Goal: Task Accomplishment & Management: Manage account settings

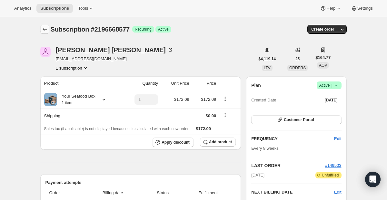
click at [42, 28] on icon "Subscriptions" at bounding box center [45, 29] width 6 height 6
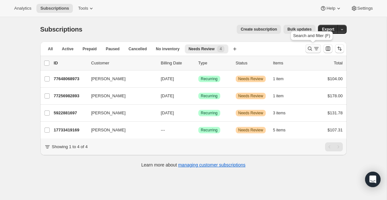
click at [315, 46] on icon "Search and filter results" at bounding box center [316, 48] width 6 height 6
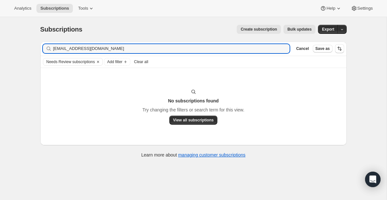
type input "[EMAIL_ADDRESS][DOMAIN_NAME]"
click at [167, 46] on input "[EMAIL_ADDRESS][DOMAIN_NAME]" at bounding box center [165, 48] width 225 height 9
click at [156, 56] on div "Filter subscribers [EMAIL_ADDRESS][DOMAIN_NAME] Clear Cancel Save as" at bounding box center [193, 49] width 306 height 15
click at [156, 49] on input "[EMAIL_ADDRESS][DOMAIN_NAME]" at bounding box center [165, 48] width 225 height 9
drag, startPoint x: 156, startPoint y: 48, endPoint x: 29, endPoint y: 25, distance: 129.2
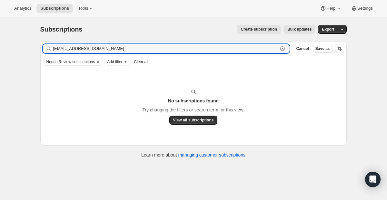
click at [30, 25] on div "Subscriptions. This page is ready Subscriptions Create subscription Bulk update…" at bounding box center [193, 117] width 387 height 200
click at [101, 62] on icon "Clear" at bounding box center [97, 61] width 5 height 5
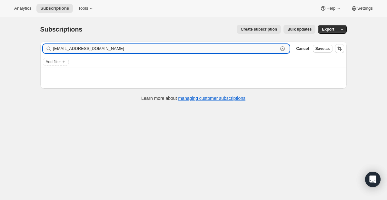
click at [109, 53] on input "[EMAIL_ADDRESS][DOMAIN_NAME]" at bounding box center [165, 48] width 225 height 9
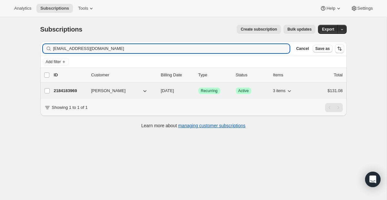
click at [170, 88] on p "[DATE]" at bounding box center [177, 91] width 32 height 6
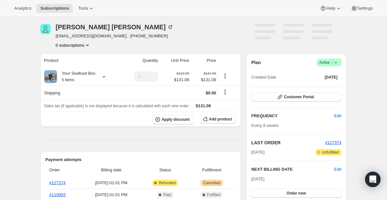
scroll to position [25, 0]
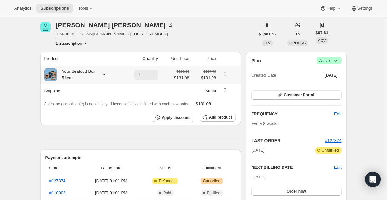
click at [104, 75] on icon at bounding box center [104, 75] width 6 height 6
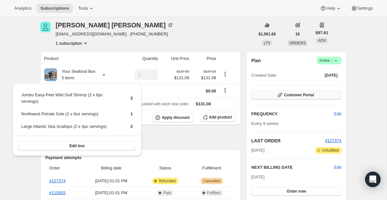
click at [280, 92] on button "Customer Portal" at bounding box center [296, 95] width 90 height 9
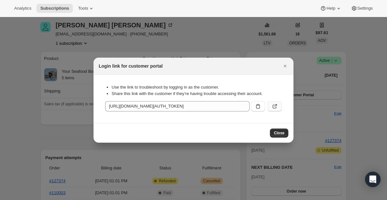
click at [275, 109] on icon ":r7d:" at bounding box center [275, 106] width 6 height 6
